Goal: Find contact information: Find contact information

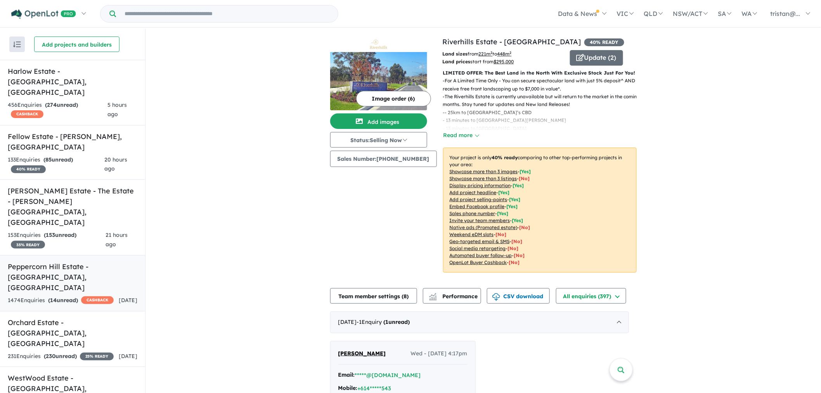
click at [64, 261] on h5 "Peppercorn Hill Estate - Donnybrook , VIC" at bounding box center [73, 276] width 130 height 31
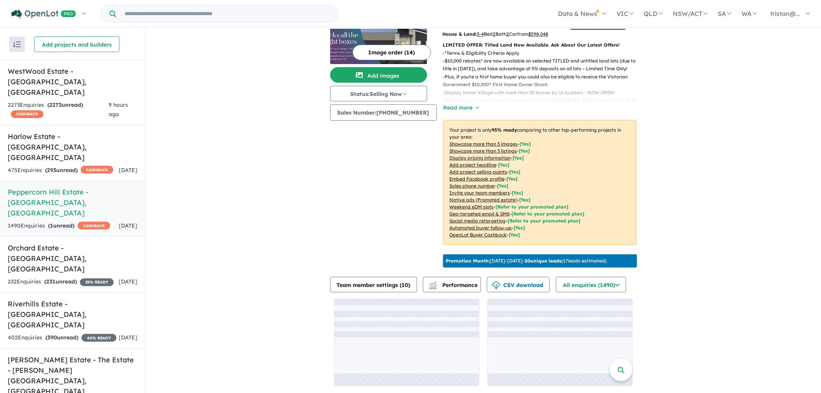
scroll to position [1, 0]
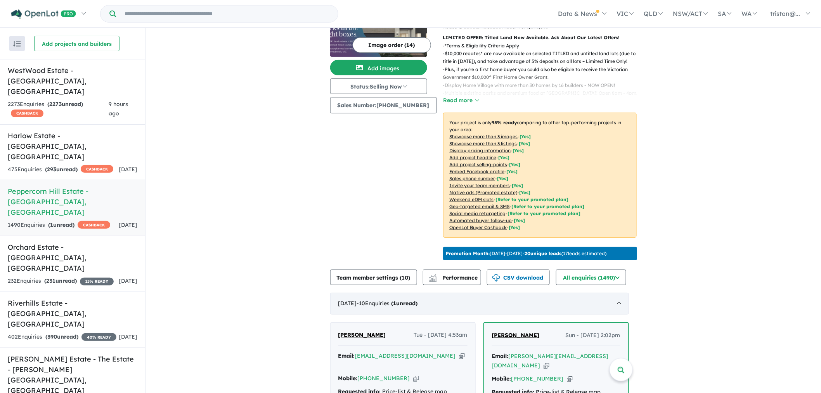
click at [397, 307] on span "1" at bounding box center [395, 303] width 3 height 7
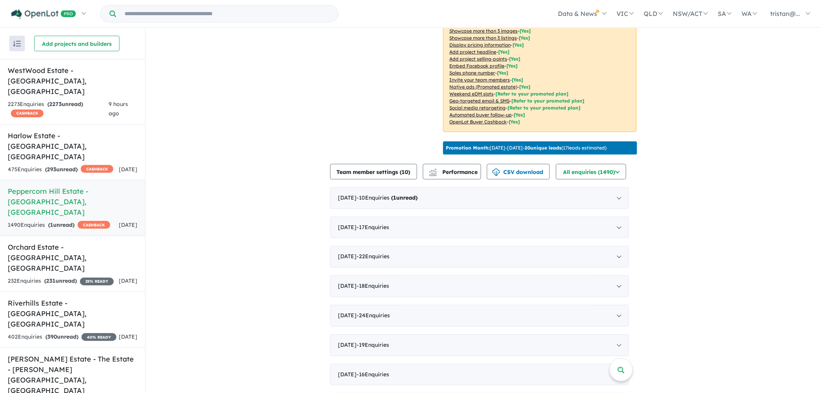
scroll to position [182, 0]
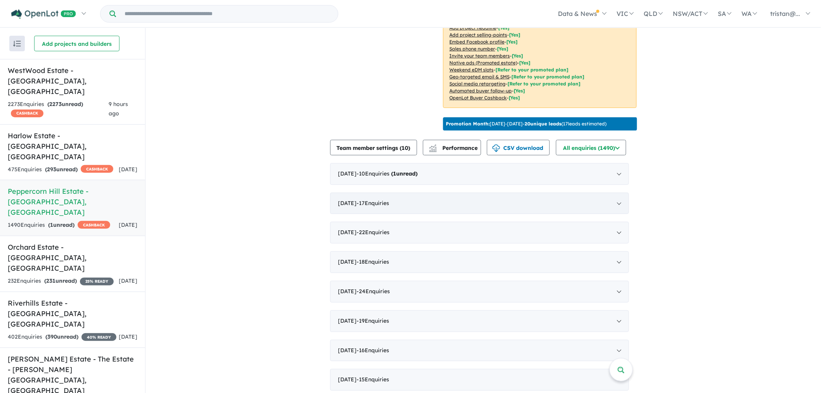
click at [378, 206] on span "- 17 Enquir ies ( 0 unread)" at bounding box center [373, 203] width 33 height 7
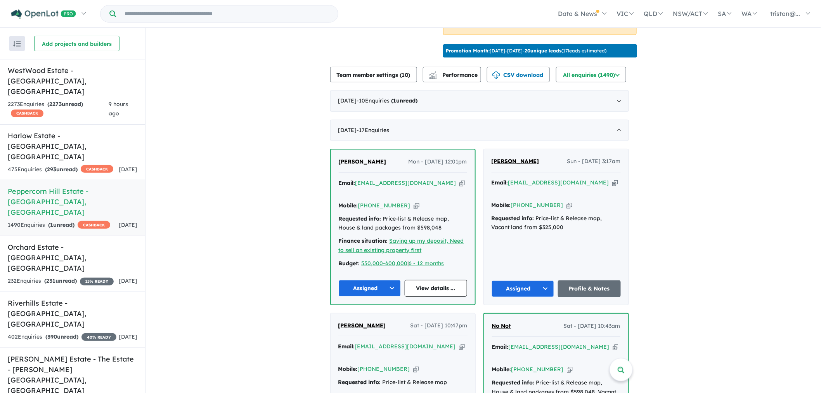
scroll to position [269, 0]
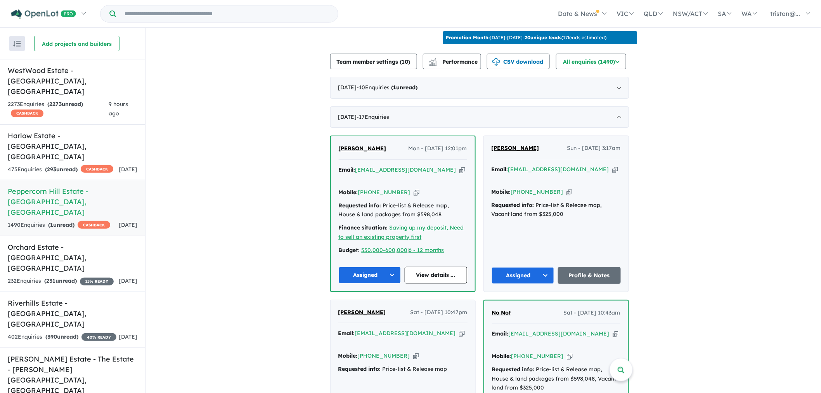
click at [383, 154] on div "Jessica Evans Mon - 28/07/2025, 12:01pm" at bounding box center [403, 152] width 128 height 16
click at [460, 174] on icon "button" at bounding box center [463, 170] width 6 height 8
click at [613, 174] on icon "button" at bounding box center [616, 169] width 6 height 8
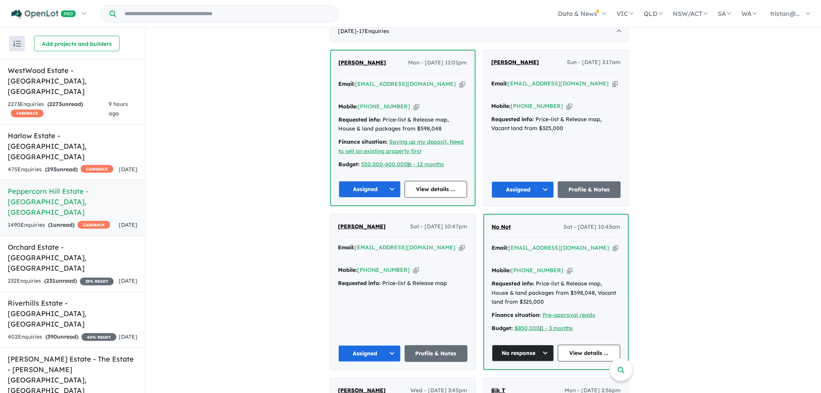
scroll to position [355, 0]
click at [613, 245] on icon "button" at bounding box center [616, 247] width 6 height 8
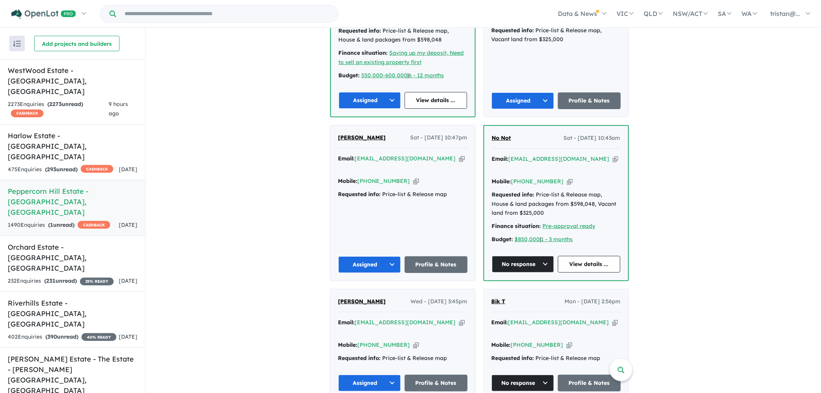
scroll to position [484, 0]
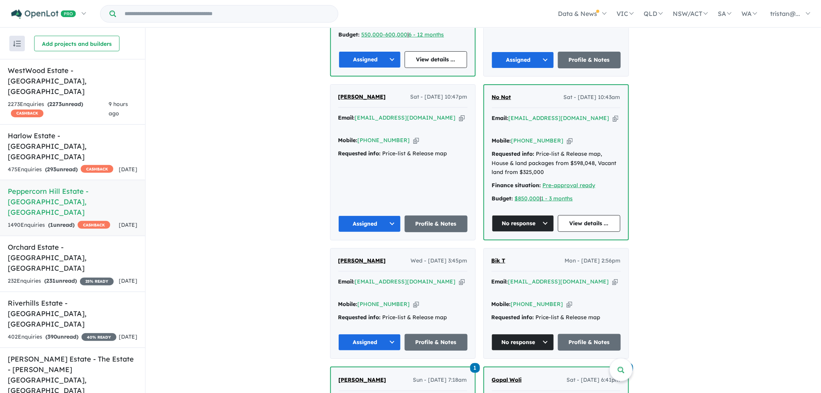
click at [459, 278] on icon "button" at bounding box center [462, 282] width 6 height 8
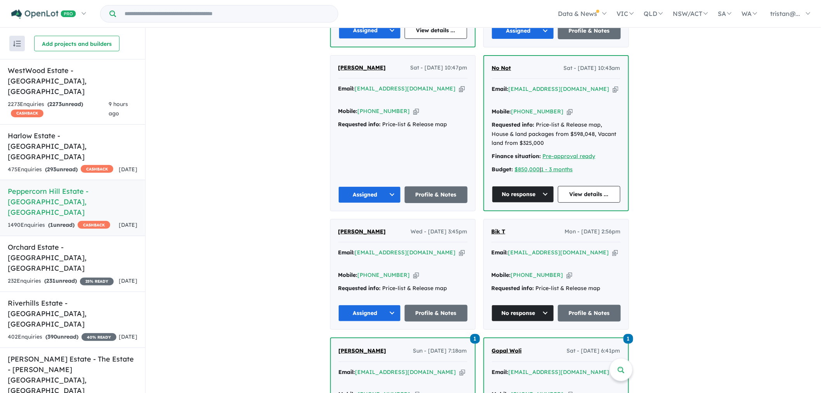
scroll to position [571, 0]
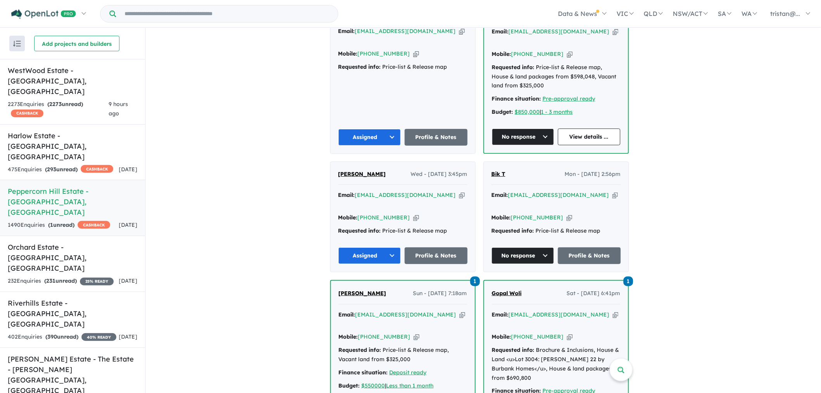
click at [613, 191] on icon "button" at bounding box center [616, 195] width 6 height 8
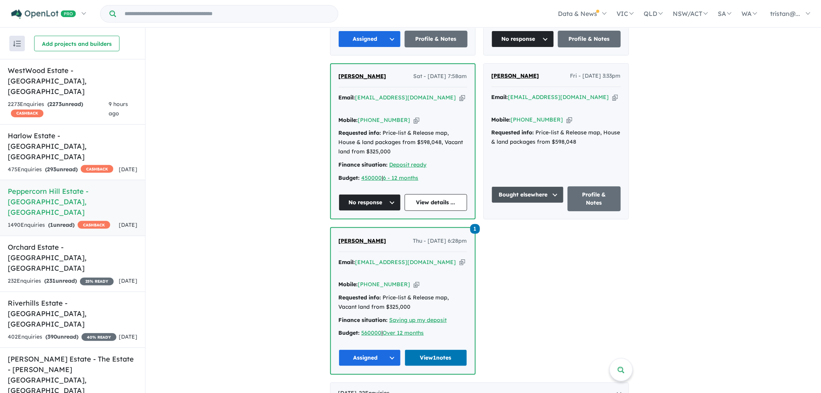
scroll to position [1347, 0]
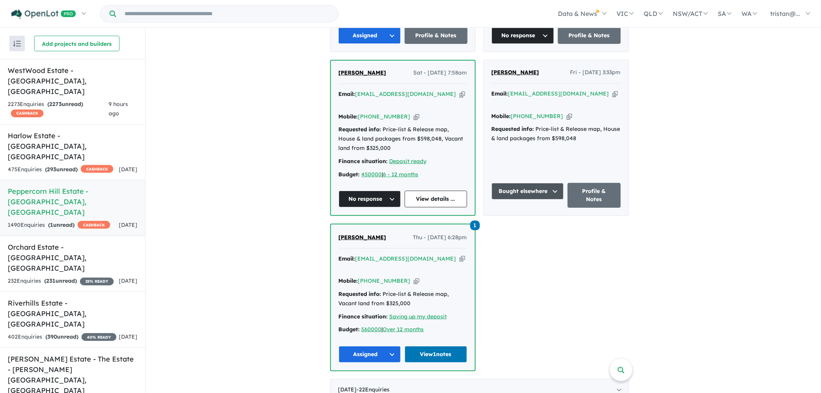
click at [460, 255] on icon "button" at bounding box center [463, 259] width 6 height 8
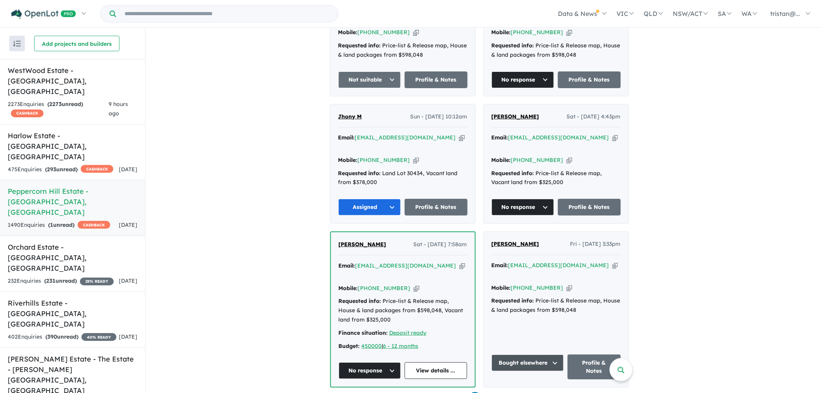
scroll to position [1174, 0]
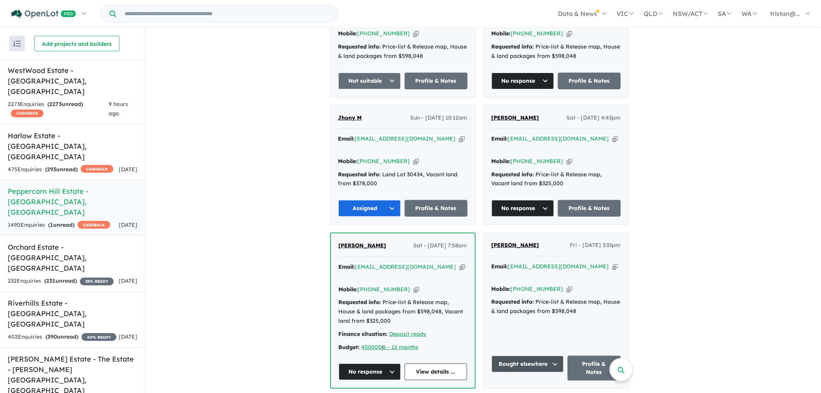
click at [613, 262] on icon "button" at bounding box center [616, 266] width 6 height 8
drag, startPoint x: 560, startPoint y: 231, endPoint x: 553, endPoint y: 231, distance: 7.8
click at [567, 285] on icon "button" at bounding box center [570, 289] width 6 height 8
drag, startPoint x: 540, startPoint y: 196, endPoint x: 487, endPoint y: 194, distance: 53.6
click at [487, 233] on div "Kaushik Prasad Fri - 04/07/2025, 3:33pm Email: kaushikprasad27@gmail.com Copied…" at bounding box center [556, 310] width 145 height 155
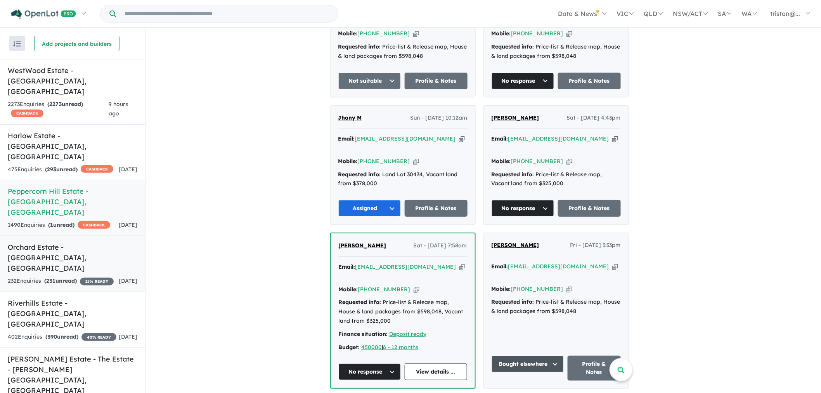
copy span "Kaushik Prasad"
click at [522, 241] on span "Kaushik Prasad" at bounding box center [516, 244] width 48 height 7
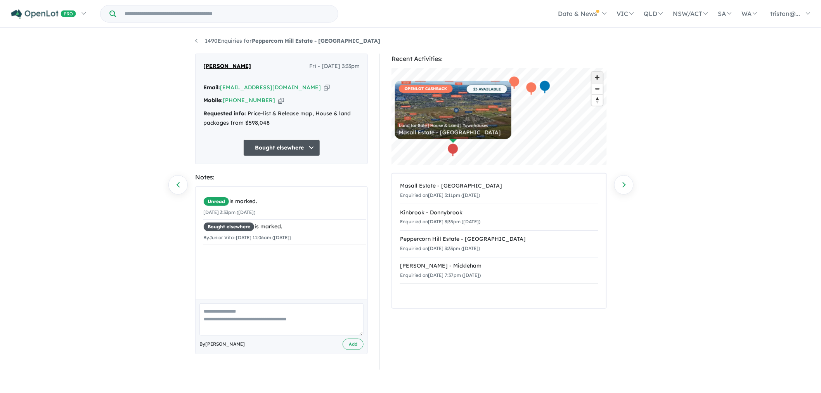
click at [600, 77] on span "Zoom in" at bounding box center [597, 77] width 11 height 11
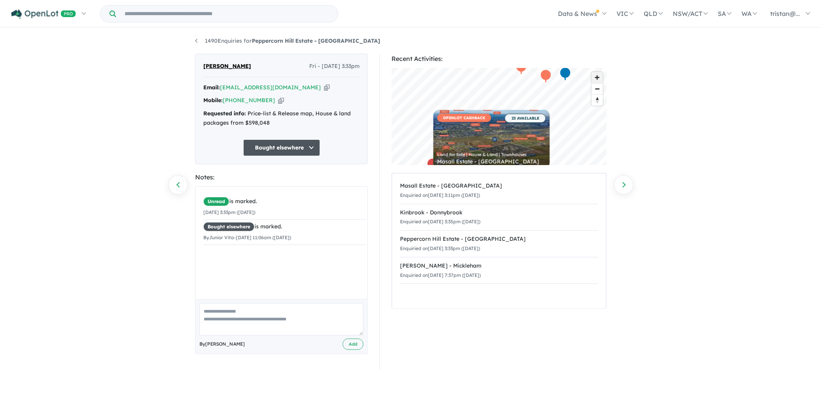
click at [600, 77] on span "Zoom in" at bounding box center [597, 77] width 11 height 11
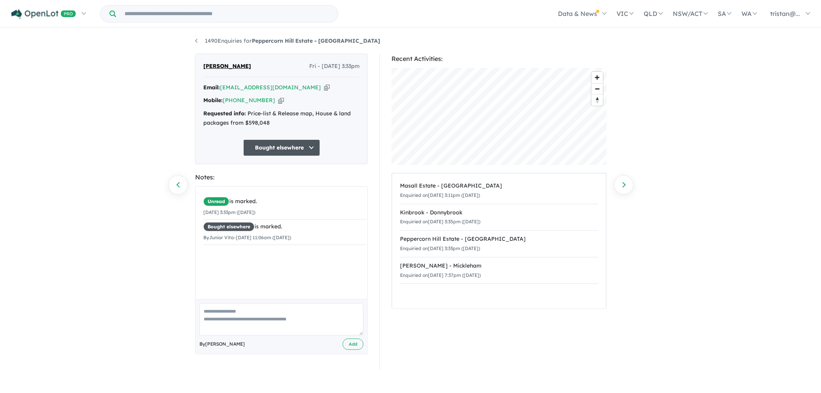
click at [375, 146] on div "Recent Activities: © Mapbox © OpenStreetMap Improve this map OPENLOT CASHBACK 2…" at bounding box center [503, 212] width 258 height 316
click at [200, 39] on link "1490 Enquiries for Peppercorn Hill Estate - [GEOGRAPHIC_DATA]" at bounding box center [287, 40] width 185 height 7
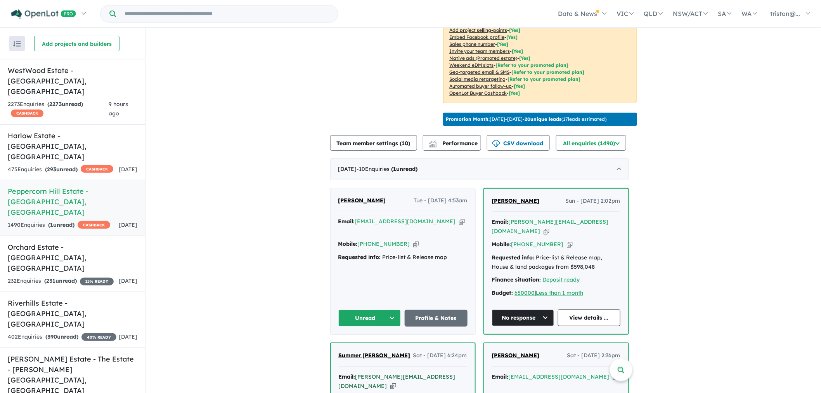
scroll to position [182, 0]
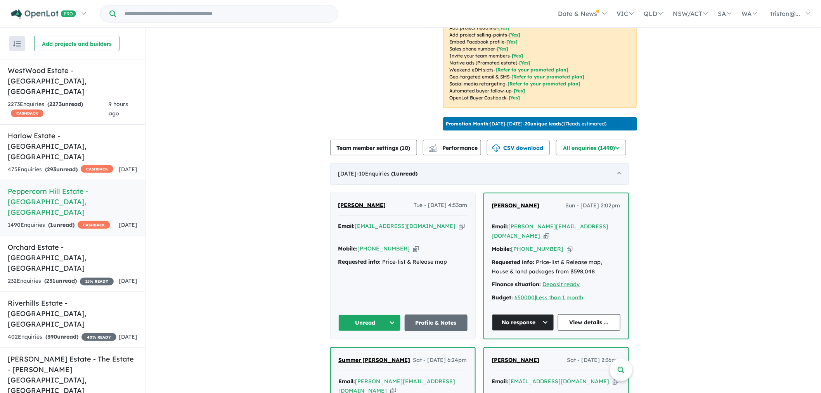
click at [363, 178] on div "August 2025 - 10 Enquir ies ( 1 unread)" at bounding box center [479, 174] width 299 height 22
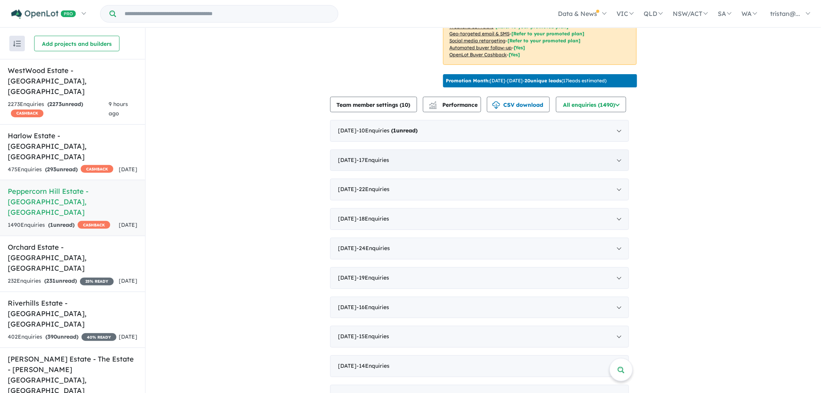
click at [363, 164] on div "July 2025 - 17 Enquir ies ( 0 unread)" at bounding box center [479, 160] width 299 height 22
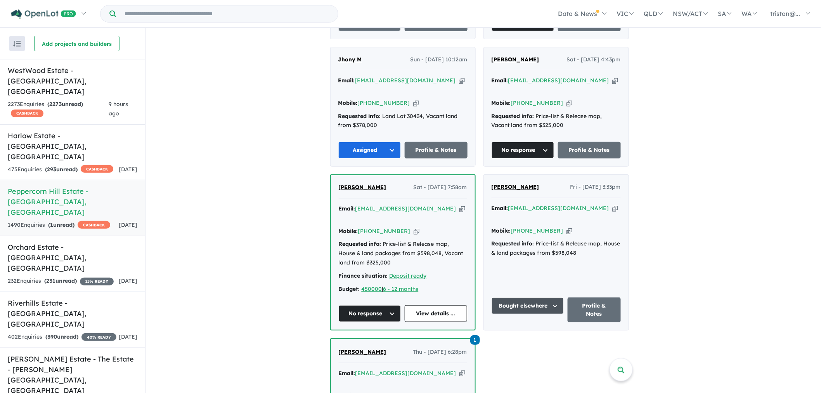
scroll to position [1217, 0]
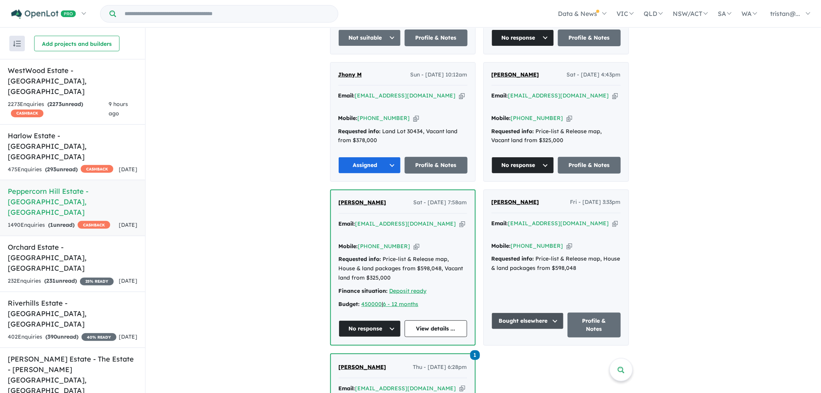
click at [460, 220] on icon "button" at bounding box center [463, 224] width 6 height 8
drag, startPoint x: 389, startPoint y: 151, endPoint x: 300, endPoint y: 149, distance: 89.3
copy span "Carmel Madiona"
click at [460, 220] on icon "button" at bounding box center [463, 224] width 6 height 8
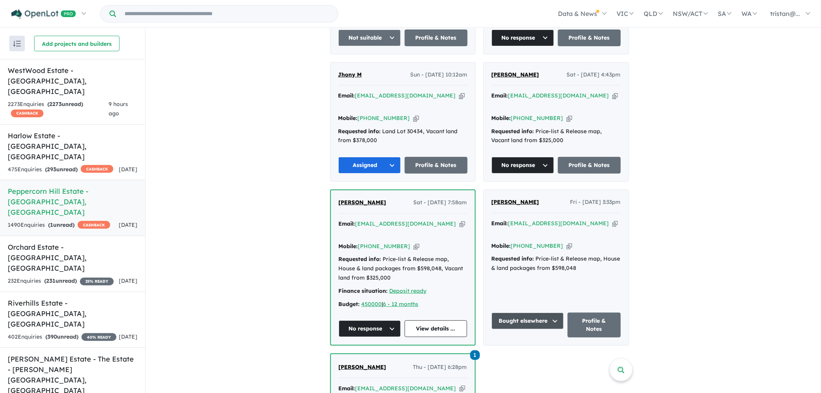
copy span "Carmel Madiona"
click at [414, 242] on icon "button" at bounding box center [417, 246] width 6 height 8
copy span "Carmel Madiona"
click at [363, 199] on span "Carmel Madiona" at bounding box center [363, 202] width 48 height 7
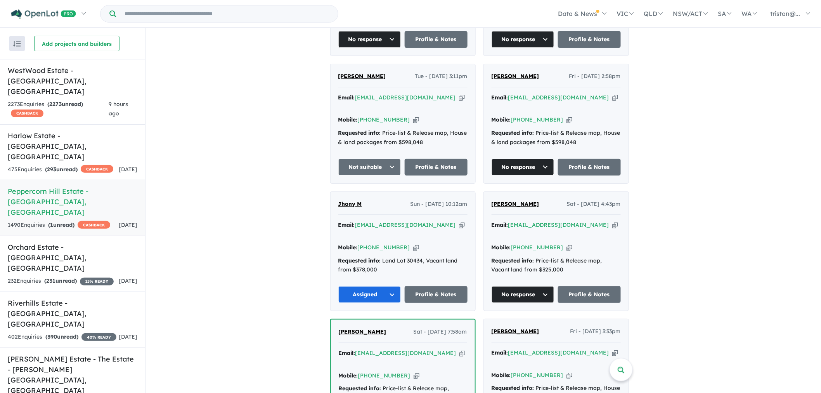
scroll to position [1045, 0]
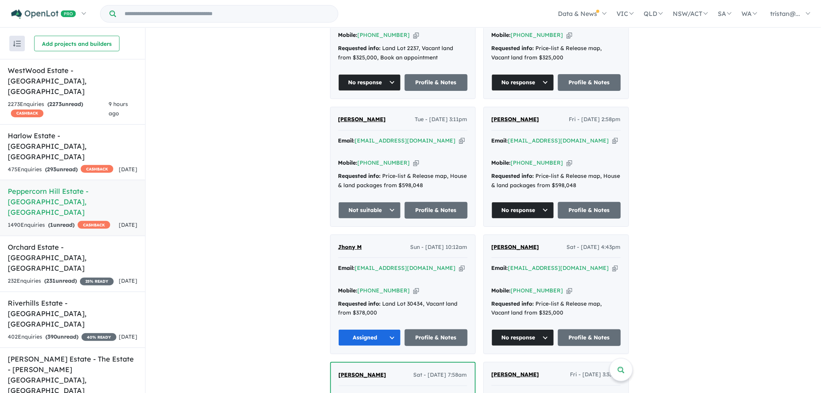
click at [613, 264] on icon "button" at bounding box center [616, 268] width 6 height 8
copy span "Carmel Madiona"
drag, startPoint x: 509, startPoint y: 208, endPoint x: 491, endPoint y: 208, distance: 17.9
click at [491, 235] on div "Jordy Lowry Sat - 05/07/2025, 4:43pm Email: jordyn.l.2025@outlook.com Copied! M…" at bounding box center [556, 294] width 145 height 119
copy span "Jordy Lowry"
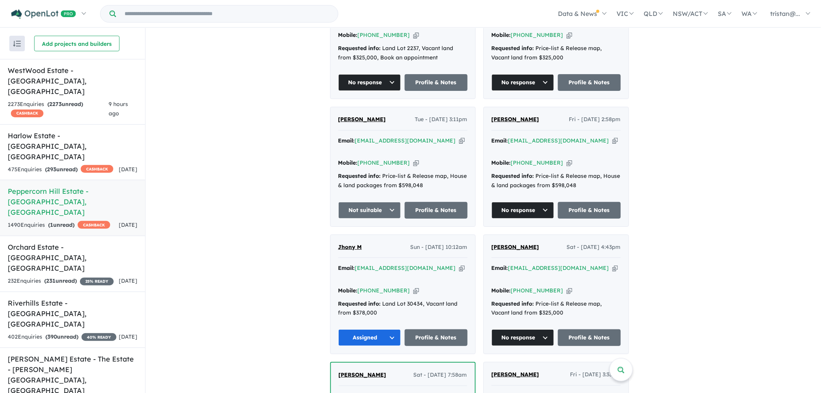
click at [585, 264] on div "Email: jordyn.l.2025@outlook.com Copied!" at bounding box center [556, 273] width 129 height 19
click at [613, 264] on icon "button" at bounding box center [616, 268] width 6 height 8
click at [567, 286] on icon "button" at bounding box center [570, 290] width 6 height 8
click at [459, 264] on icon "button" at bounding box center [462, 268] width 6 height 8
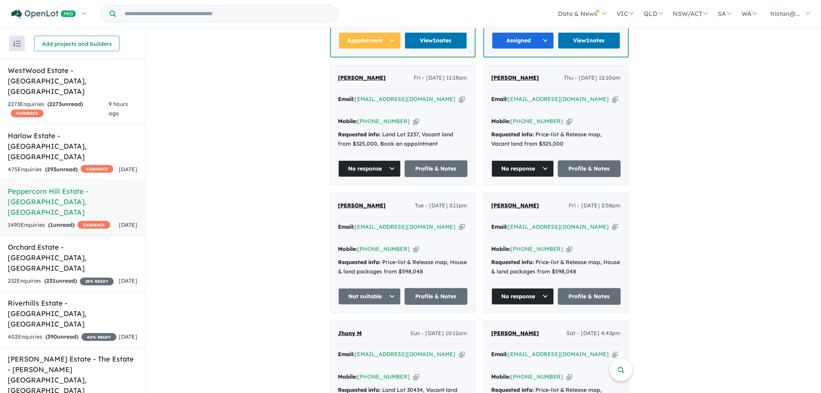
scroll to position [872, 0]
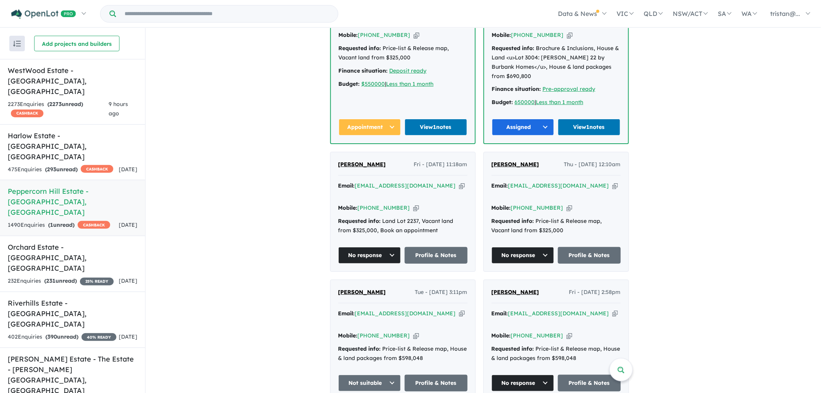
click at [613, 309] on icon "button" at bounding box center [616, 313] width 6 height 8
drag, startPoint x: 539, startPoint y: 251, endPoint x: 489, endPoint y: 250, distance: 49.3
click at [489, 280] on div "William Finnin Fri - 11/07/2025, 2:58pm Email: ndiffs@bigpond.net.au Copied! Mo…" at bounding box center [556, 339] width 145 height 119
copy span "William Finnin"
click at [567, 331] on icon "button" at bounding box center [570, 335] width 6 height 8
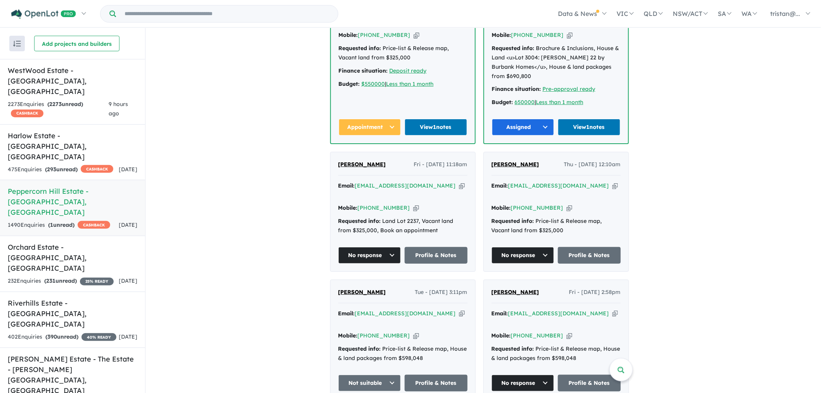
copy span "William Finnin"
click at [447, 309] on div "Email: poulopoulospeter@gmail.com Copied!" at bounding box center [402, 318] width 129 height 19
click at [459, 309] on icon "button" at bounding box center [462, 313] width 6 height 8
drag, startPoint x: 339, startPoint y: 250, endPoint x: 400, endPoint y: 254, distance: 61.1
click at [400, 280] on div "Peter Poulopoulos Poulopoulos Tue - 15/07/2025, 3:11pm Email: poulopoulospeter@…" at bounding box center [403, 339] width 145 height 119
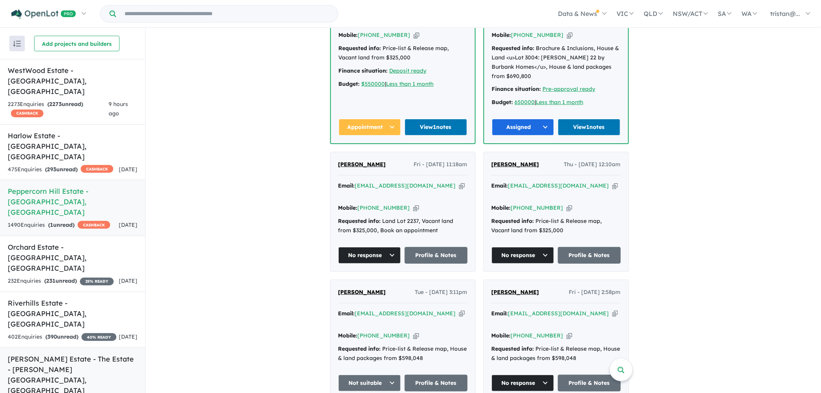
copy span "Peter Poulopoulos"
click at [413, 331] on icon "button" at bounding box center [416, 335] width 6 height 8
copy span "Peter Poulopoulos"
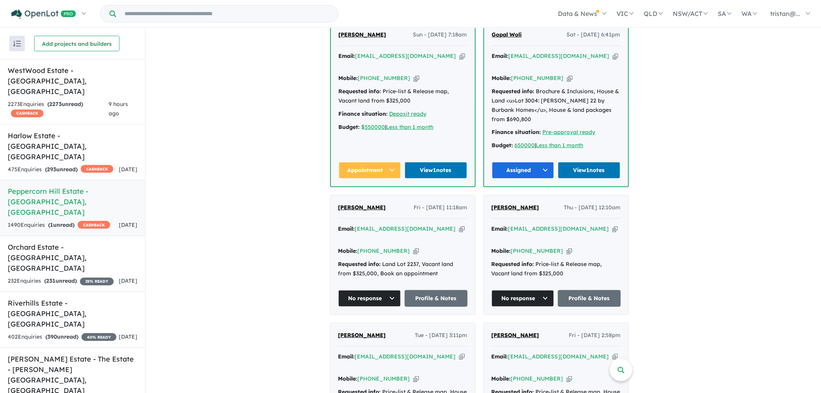
scroll to position [786, 0]
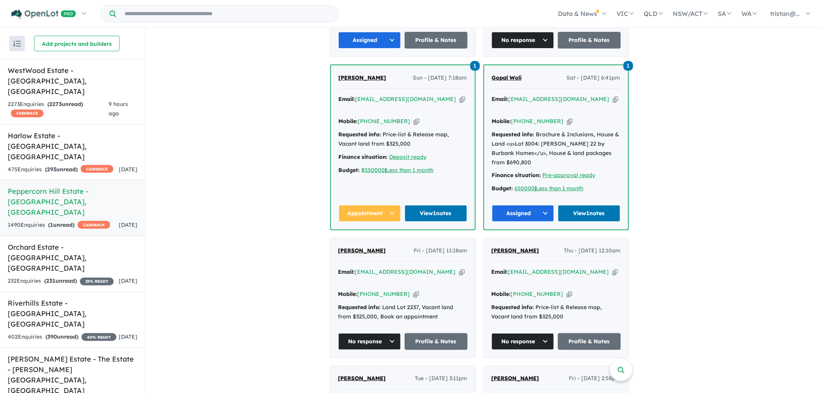
click at [613, 268] on icon "button" at bounding box center [616, 272] width 6 height 8
copy span "Peter Poulopoulos"
click at [459, 268] on icon "button" at bounding box center [462, 272] width 6 height 8
drag, startPoint x: 382, startPoint y: 219, endPoint x: 339, endPoint y: 219, distance: 42.3
click at [339, 238] on div "jordy lowry Fri - 18/07/2025, 11:18am Email: jordylowry@gmail.com Copied! Mobil…" at bounding box center [403, 297] width 145 height 119
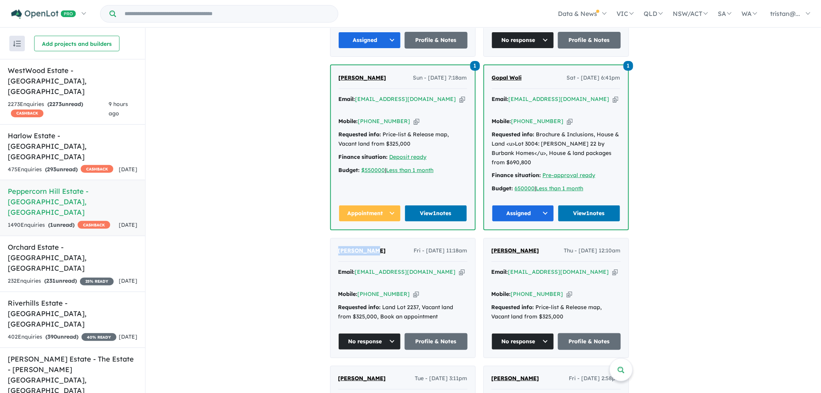
click at [413, 290] on icon "button" at bounding box center [416, 294] width 6 height 8
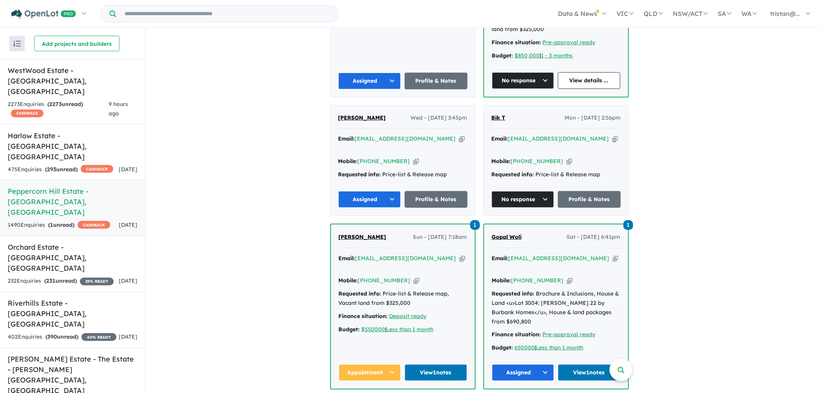
scroll to position [614, 0]
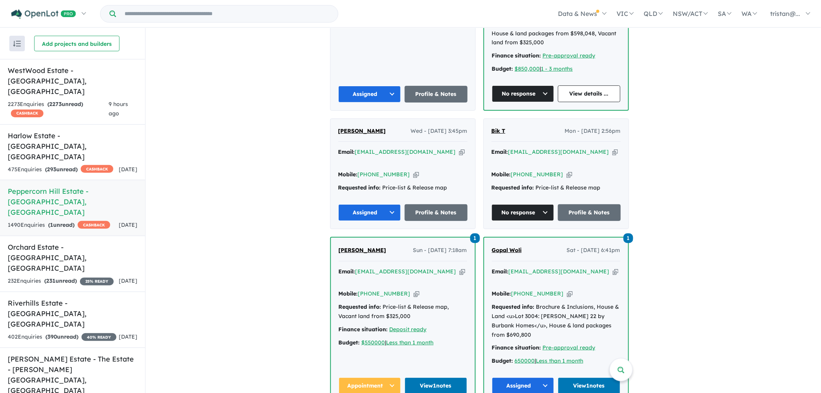
click at [613, 267] on icon "button" at bounding box center [616, 271] width 6 height 8
drag, startPoint x: 531, startPoint y: 231, endPoint x: 472, endPoint y: 232, distance: 59.0
click at [535, 246] on div "Gopal Woli Sat - 19/07/2025, 6:41pm" at bounding box center [556, 254] width 128 height 16
drag, startPoint x: 533, startPoint y: 228, endPoint x: 491, endPoint y: 227, distance: 41.6
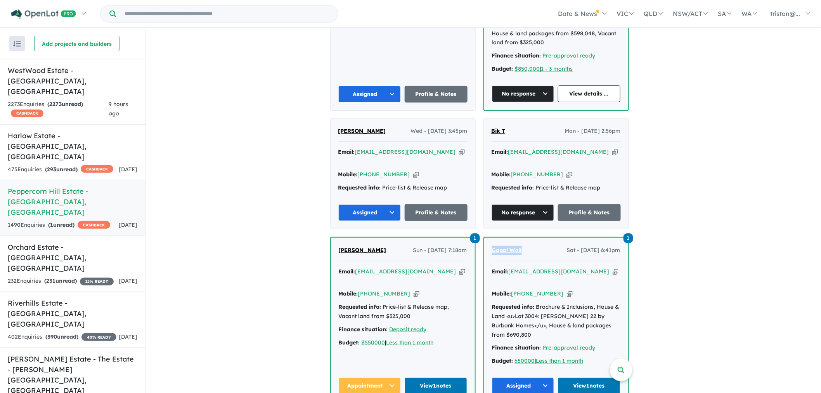
click at [491, 238] on div "1 Gopal Woli Sat - 19/07/2025, 6:41pm Email: woligopal@gmail.com Copied! Mobile…" at bounding box center [556, 320] width 144 height 164
click at [567, 290] on icon "button" at bounding box center [570, 294] width 6 height 8
click at [460, 267] on icon "button" at bounding box center [463, 271] width 6 height 8
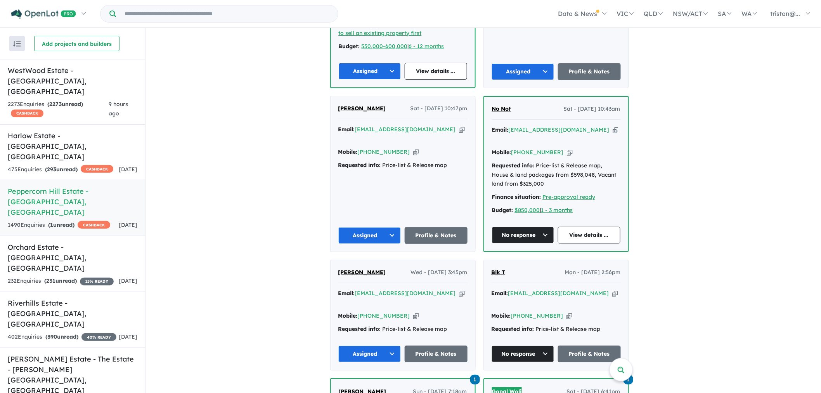
scroll to position [441, 0]
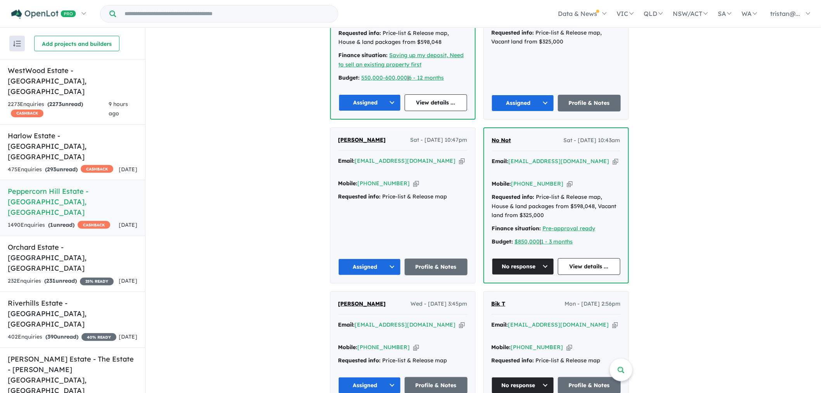
click at [613, 321] on icon "button" at bounding box center [616, 325] width 6 height 8
click at [567, 343] on icon "button" at bounding box center [570, 347] width 6 height 8
click at [613, 321] on icon "button" at bounding box center [616, 325] width 6 height 8
click at [459, 321] on icon "button" at bounding box center [462, 325] width 6 height 8
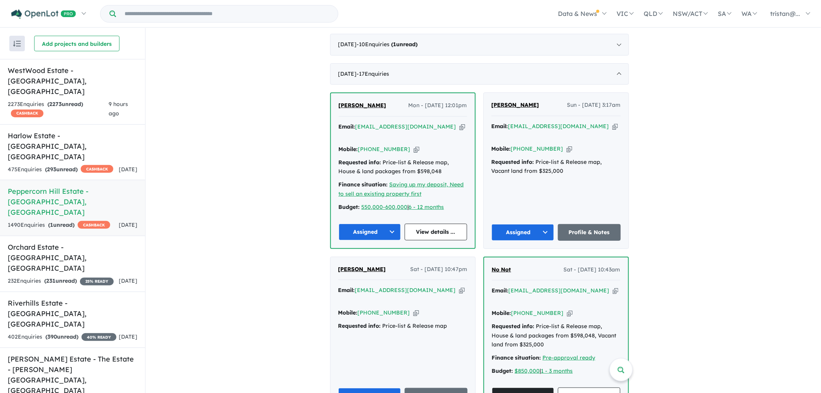
scroll to position [355, 0]
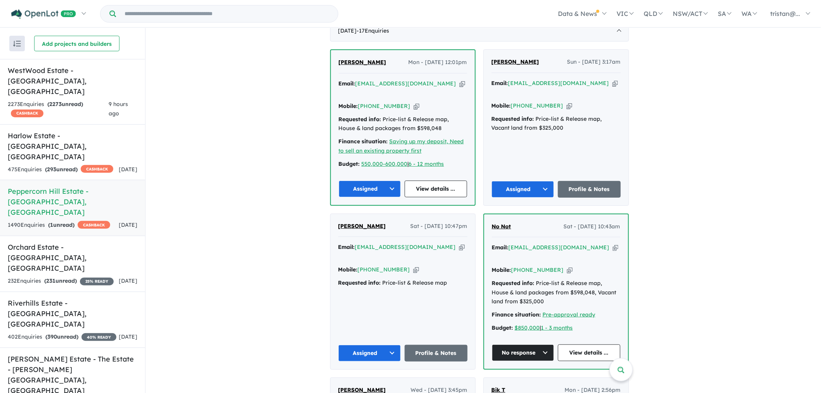
click at [613, 245] on icon "button" at bounding box center [616, 247] width 6 height 8
click at [567, 266] on icon "button" at bounding box center [570, 270] width 6 height 8
click at [459, 246] on icon "button" at bounding box center [462, 247] width 6 height 8
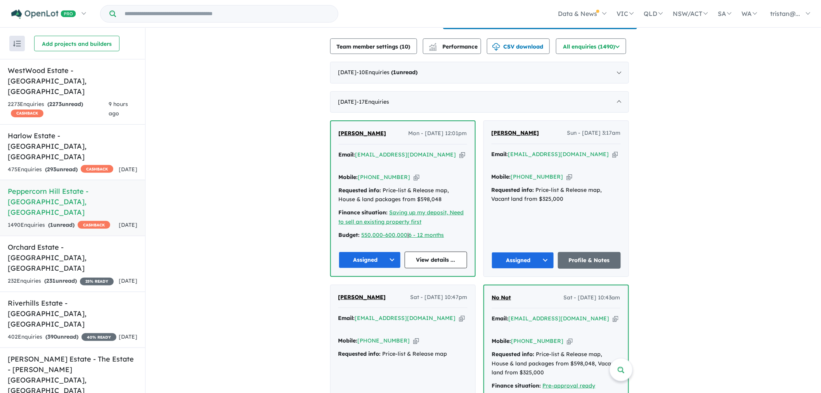
scroll to position [269, 0]
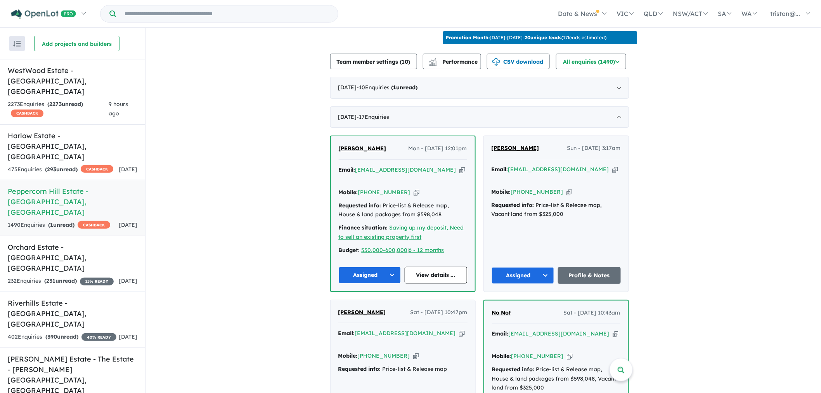
click at [460, 174] on icon "button" at bounding box center [463, 170] width 6 height 8
drag, startPoint x: 381, startPoint y: 155, endPoint x: 318, endPoint y: 154, distance: 63.3
click at [414, 190] on icon "button" at bounding box center [417, 192] width 6 height 8
drag, startPoint x: 374, startPoint y: 121, endPoint x: 401, endPoint y: 92, distance: 39.6
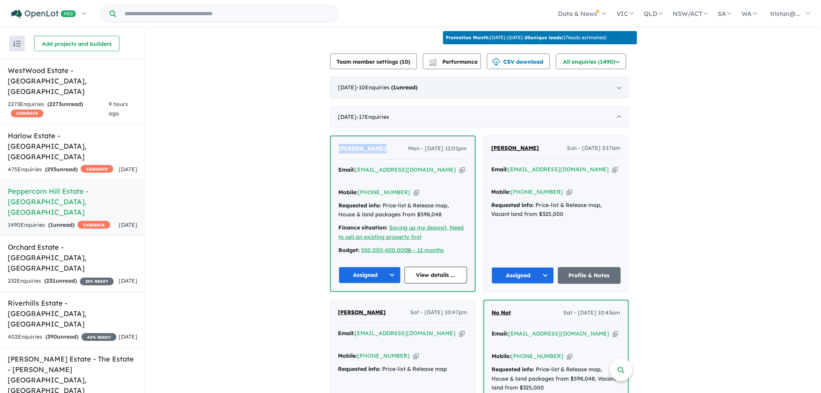
click at [374, 120] on span "- 17 Enquir ies ( 0 unread)" at bounding box center [373, 116] width 33 height 7
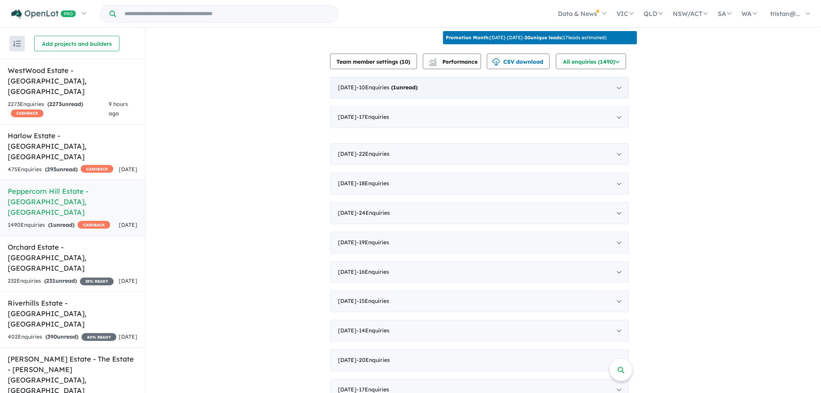
click at [401, 90] on span "- 10 Enquir ies ( 1 unread)" at bounding box center [387, 87] width 61 height 7
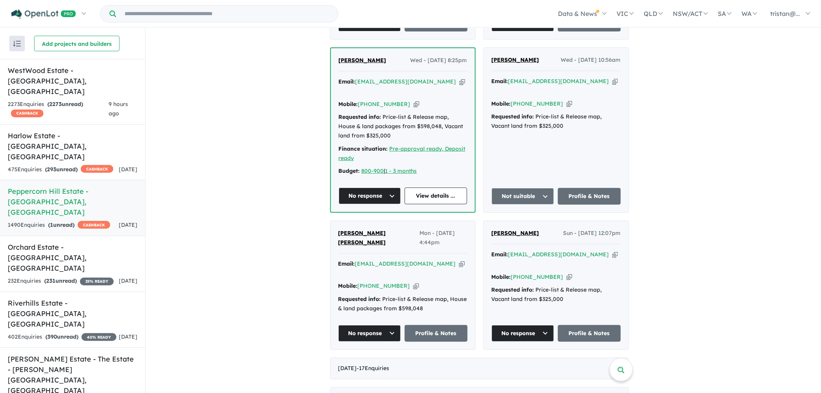
scroll to position [786, 0]
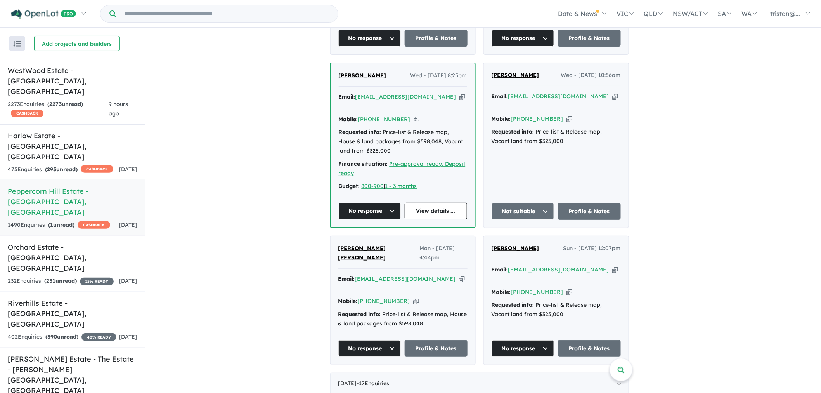
drag, startPoint x: 543, startPoint y: 217, endPoint x: 490, endPoint y: 217, distance: 52.8
click at [490, 236] on div "Joycelyn Castelo Sun - 03/08/2025, 12:07pm Email: jcrjcastle@gmail.com Copied! …" at bounding box center [556, 300] width 145 height 128
click at [613, 265] on icon "button" at bounding box center [616, 269] width 6 height 8
drag, startPoint x: 538, startPoint y: 215, endPoint x: 494, endPoint y: 217, distance: 43.9
click at [494, 244] on div "Joycelyn Castelo Sun - 03/08/2025, 12:07pm" at bounding box center [556, 252] width 129 height 16
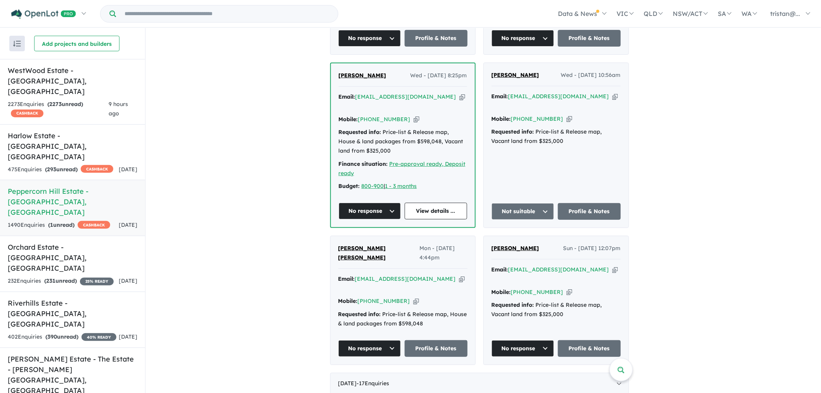
click at [613, 265] on icon "button" at bounding box center [616, 269] width 6 height 8
click at [567, 288] on icon "button" at bounding box center [570, 292] width 6 height 8
click at [375, 245] on span "[PERSON_NAME] [PERSON_NAME]" at bounding box center [362, 253] width 48 height 16
drag, startPoint x: 338, startPoint y: 216, endPoint x: 377, endPoint y: 224, distance: 39.7
click at [377, 236] on div "Prasanna Kumar Shanmugam Mon - 04/08/2025, 4:44pm Email: pk9977@gmail.com Copie…" at bounding box center [403, 300] width 145 height 128
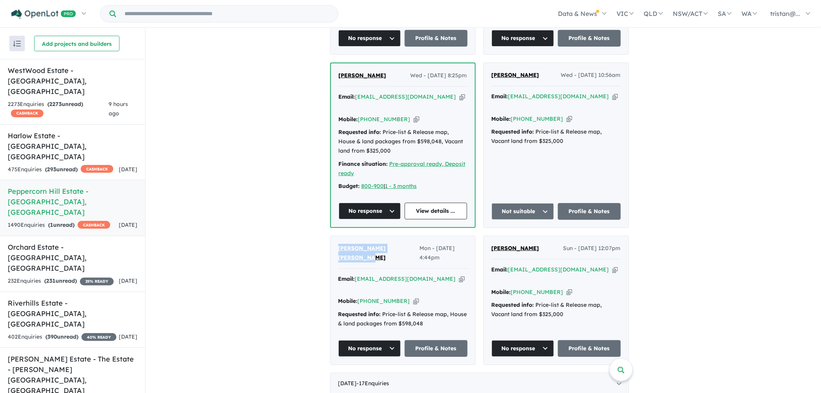
click at [459, 275] on icon "button" at bounding box center [462, 279] width 6 height 8
click at [413, 297] on icon "button" at bounding box center [416, 301] width 6 height 8
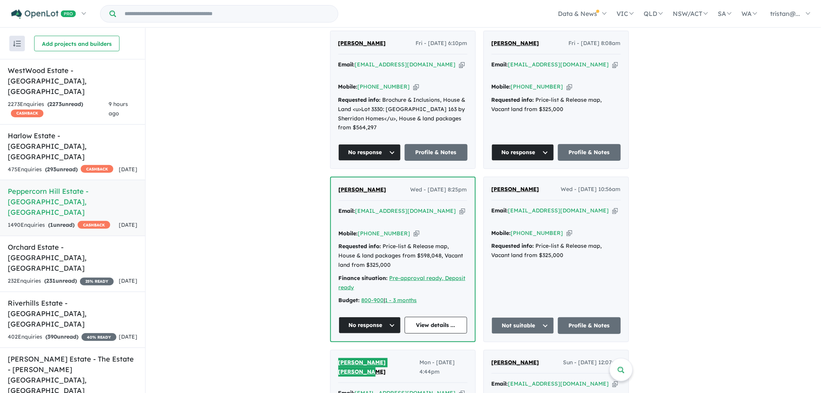
scroll to position [657, 0]
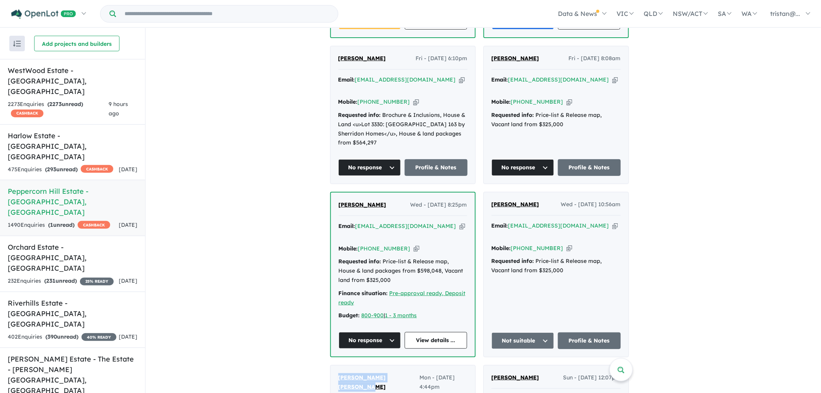
click at [613, 222] on icon "button" at bounding box center [616, 226] width 6 height 8
click at [567, 244] on icon "button" at bounding box center [570, 248] width 6 height 8
click at [460, 222] on icon "button" at bounding box center [463, 226] width 6 height 8
drag, startPoint x: 358, startPoint y: 185, endPoint x: 328, endPoint y: 188, distance: 30.8
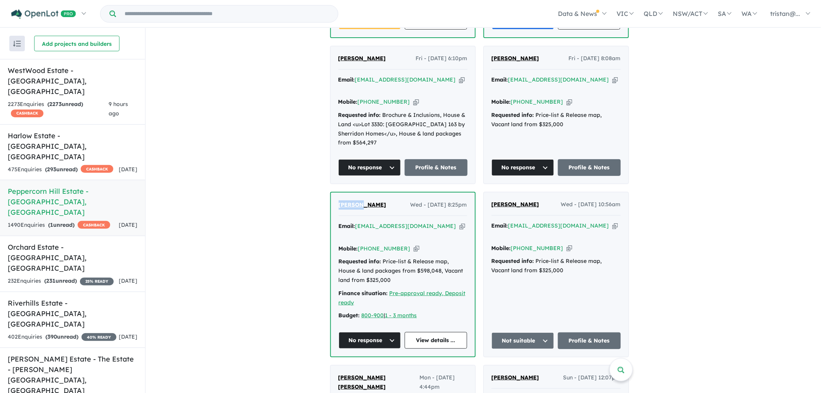
click at [460, 222] on icon "button" at bounding box center [463, 226] width 6 height 8
click at [414, 245] on icon "button" at bounding box center [417, 249] width 6 height 8
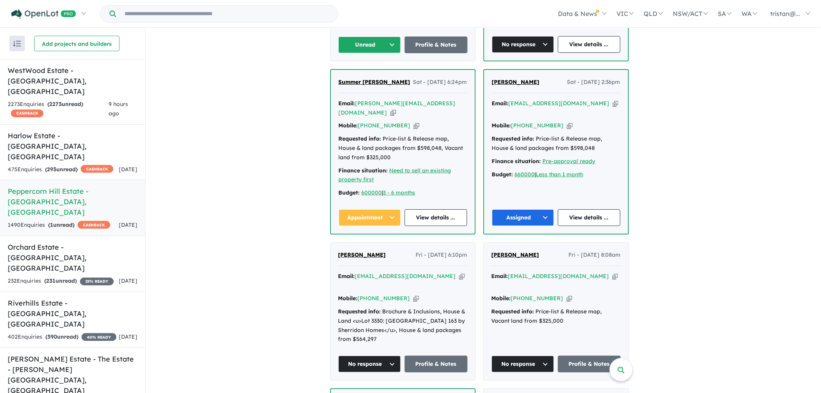
scroll to position [441, 0]
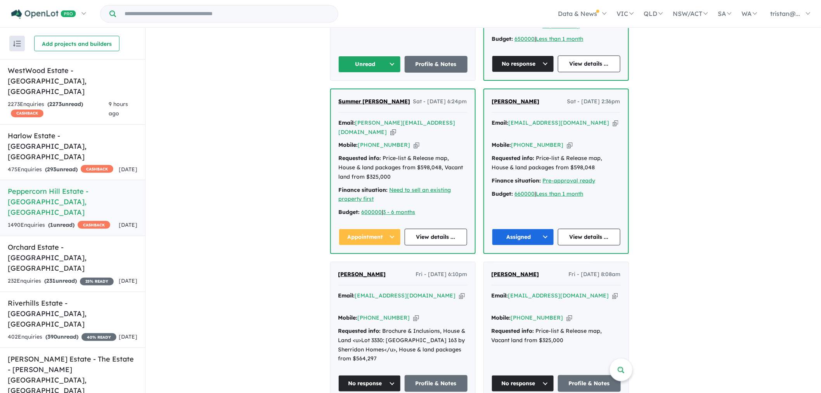
click at [613, 292] on icon "button" at bounding box center [616, 296] width 6 height 8
click at [459, 292] on icon "button" at bounding box center [462, 296] width 6 height 8
click at [413, 314] on icon "button" at bounding box center [416, 318] width 6 height 8
drag, startPoint x: 385, startPoint y: 258, endPoint x: 331, endPoint y: 262, distance: 54.1
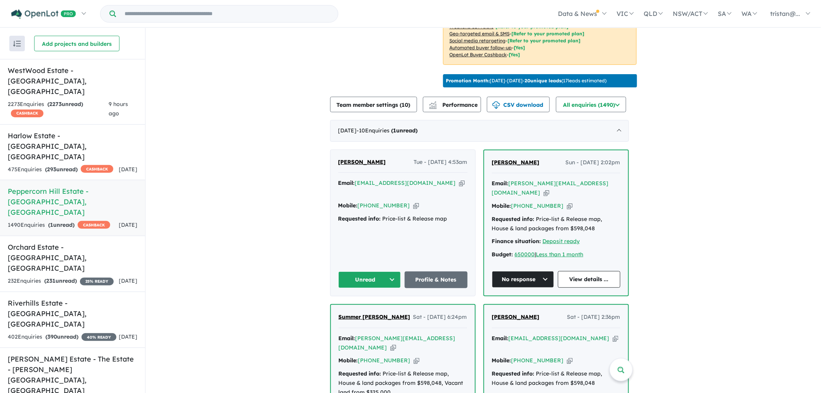
scroll to position [312, 0]
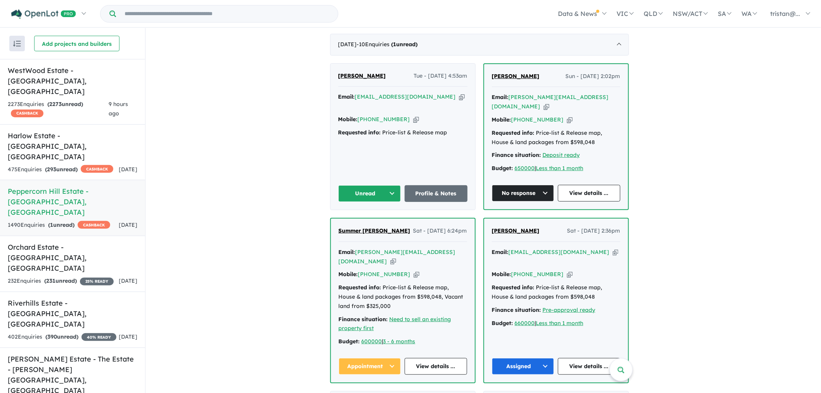
click at [613, 250] on icon "button" at bounding box center [616, 252] width 6 height 8
click at [396, 257] on icon "button" at bounding box center [393, 261] width 6 height 8
drag, startPoint x: 390, startPoint y: 229, endPoint x: 334, endPoint y: 228, distance: 56.7
click at [334, 228] on div "Summer Larkin Sat - 09/08/2025, 6:24pm Email: s.larkin@live.com.au Copied! Mobi…" at bounding box center [403, 301] width 144 height 164
click at [396, 257] on icon "button" at bounding box center [393, 261] width 6 height 8
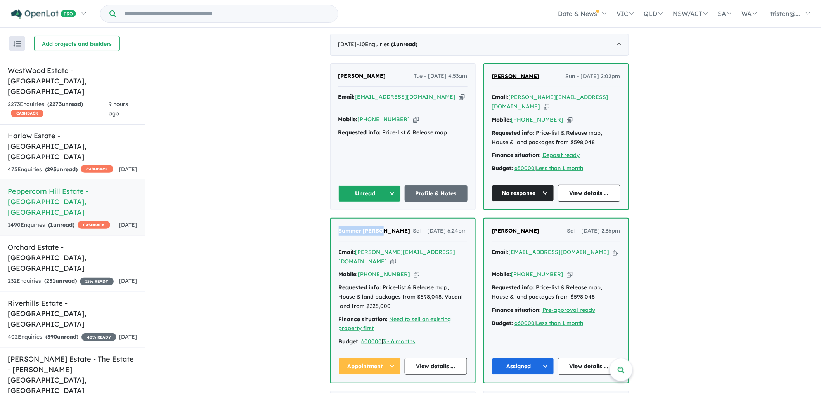
click at [414, 270] on icon "button" at bounding box center [417, 274] width 6 height 8
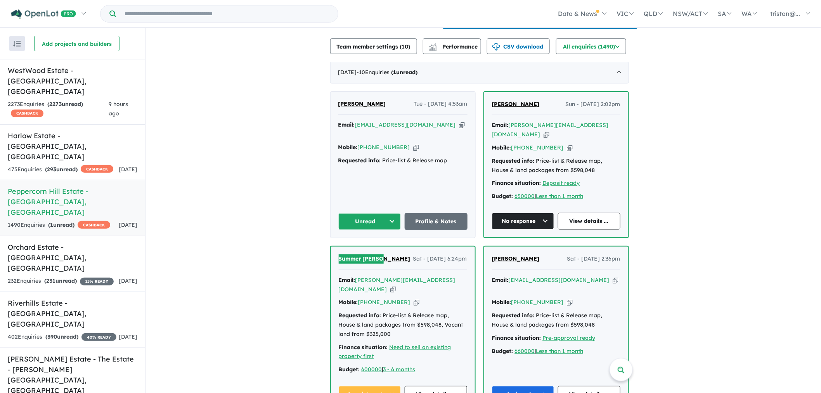
scroll to position [269, 0]
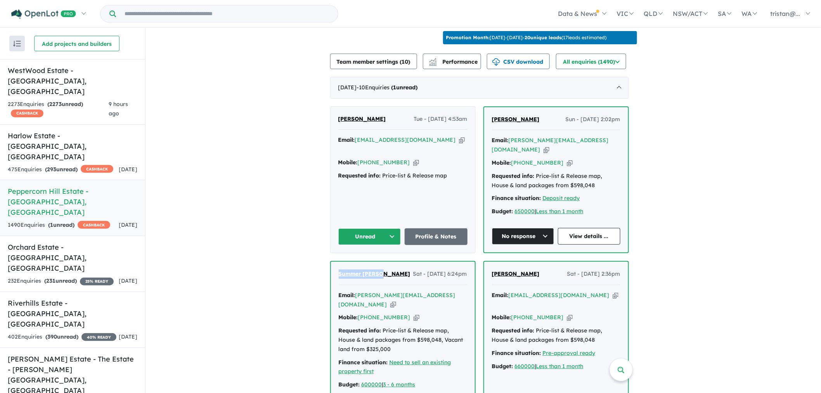
click at [550, 146] on icon "button" at bounding box center [547, 150] width 6 height 8
drag, startPoint x: 387, startPoint y: 270, endPoint x: 336, endPoint y: 269, distance: 50.8
click at [336, 269] on div "Summer Larkin Sat - 09/08/2025, 6:24pm Email: s.larkin@live.com.au Copied! Mobi…" at bounding box center [403, 344] width 144 height 164
click at [545, 123] on div "Deanna Milosev Sun - 10/08/2025, 2:02pm" at bounding box center [556, 123] width 128 height 16
drag, startPoint x: 542, startPoint y: 126, endPoint x: 492, endPoint y: 128, distance: 49.7
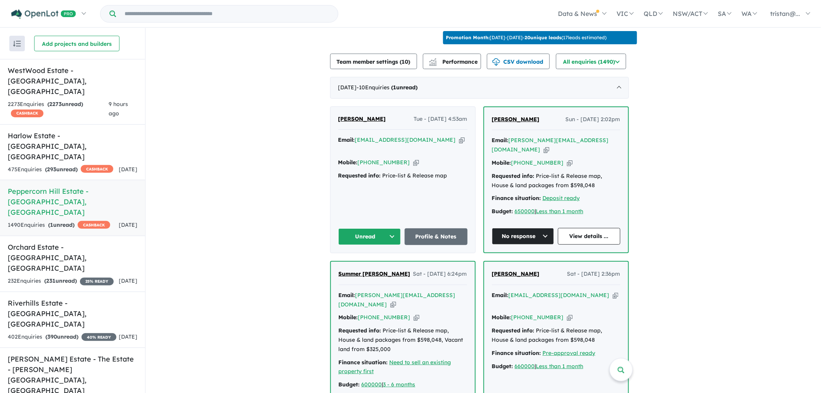
click at [492, 128] on div "Deanna Milosev Sun - 10/08/2025, 2:02pm Email: deanna@finese.com.au Copied! Mob…" at bounding box center [556, 179] width 144 height 145
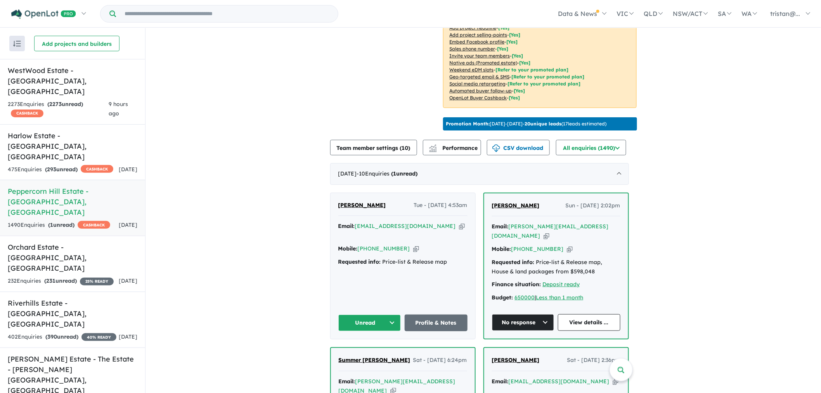
scroll to position [139, 0]
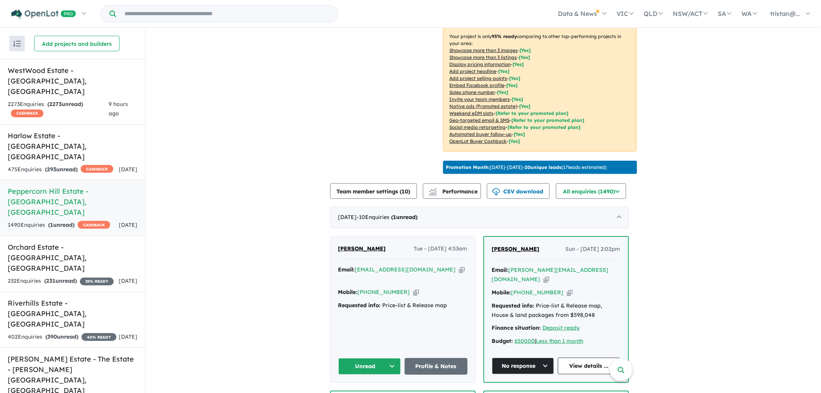
click at [550, 276] on icon "button" at bounding box center [547, 279] width 6 height 8
click at [567, 289] on icon "button" at bounding box center [570, 292] width 6 height 8
click at [459, 274] on icon "button" at bounding box center [462, 269] width 6 height 8
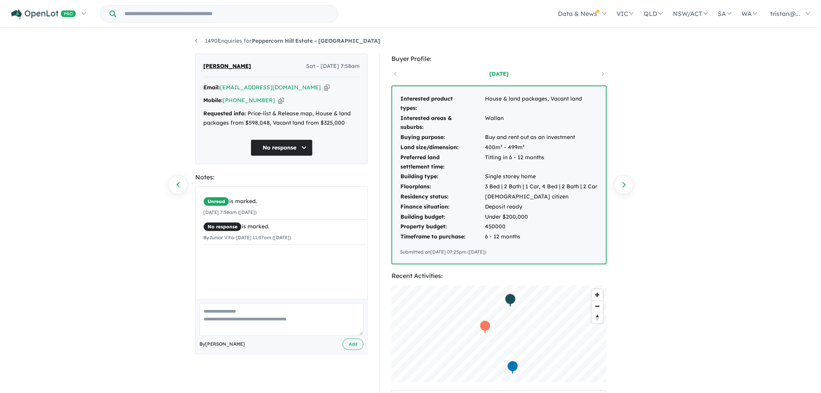
click at [490, 116] on td "Wallan" at bounding box center [541, 122] width 113 height 19
click at [196, 41] on link "1490 Enquiries for Peppercorn Hill Estate - Donnybrook" at bounding box center [287, 40] width 185 height 7
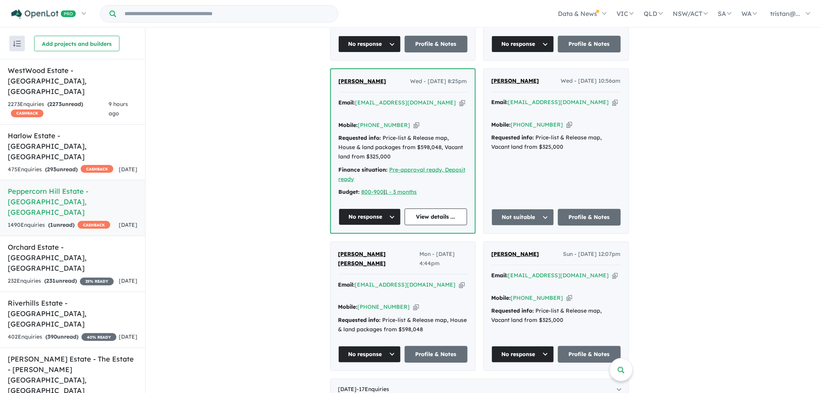
scroll to position [786, 0]
